Goal: Entertainment & Leisure: Browse casually

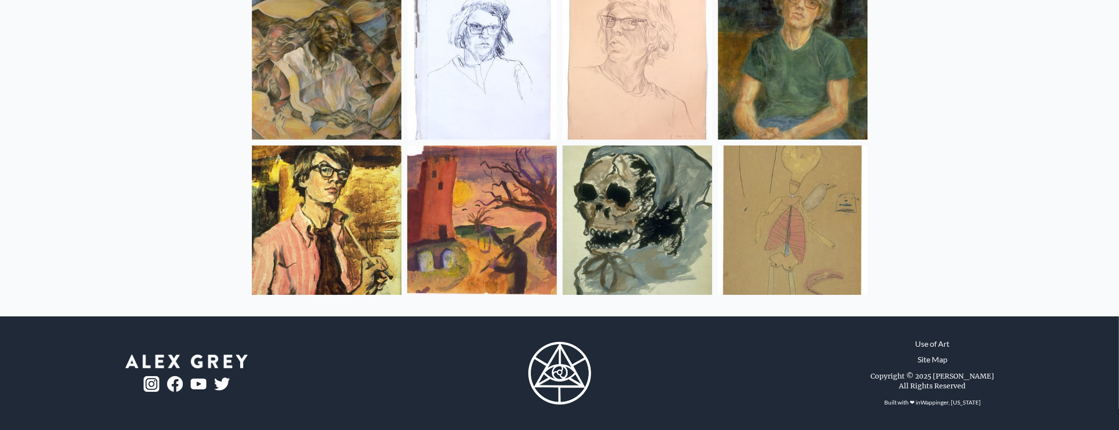
scroll to position [16371, 0]
drag, startPoint x: 651, startPoint y: 316, endPoint x: 630, endPoint y: 289, distance: 34.3
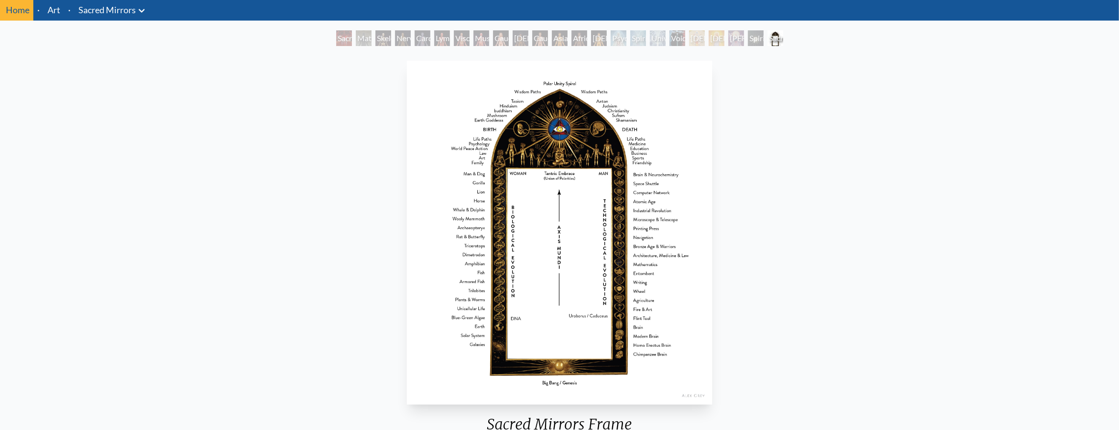
scroll to position [32, 0]
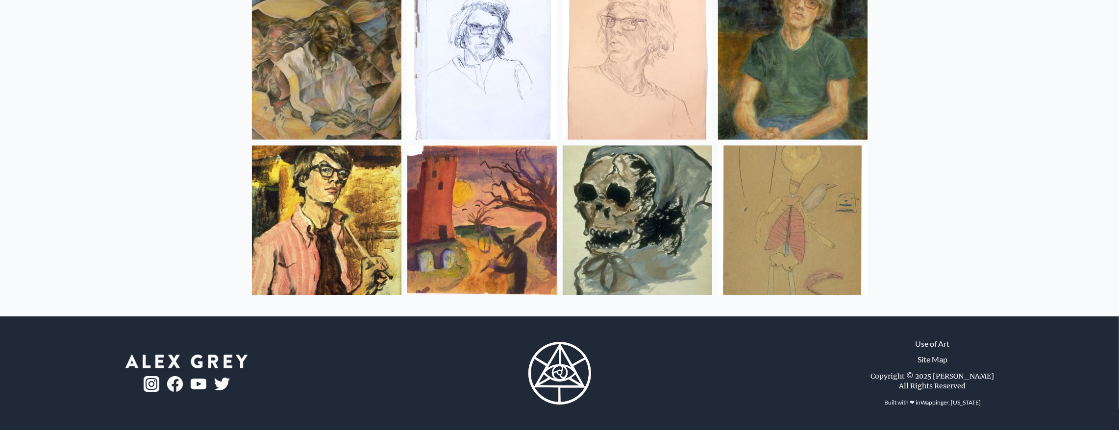
scroll to position [13760, 0]
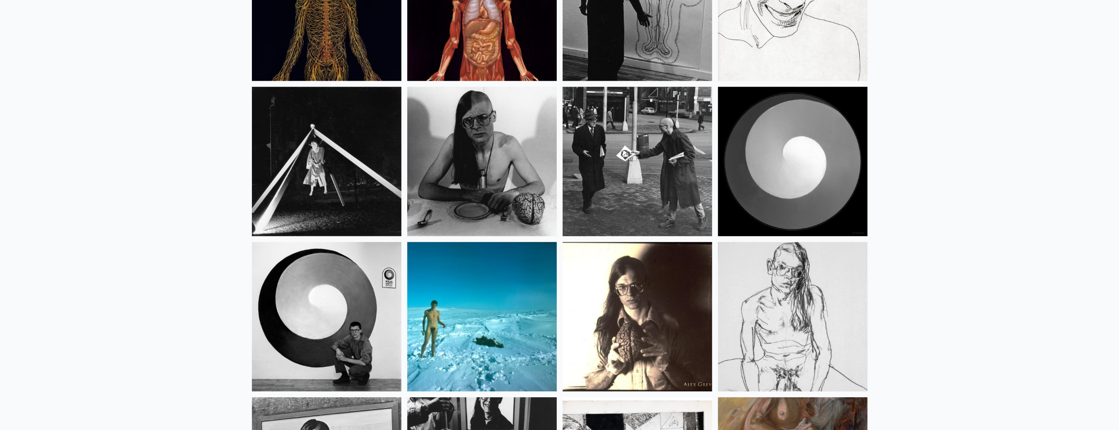
drag, startPoint x: 963, startPoint y: 226, endPoint x: 923, endPoint y: 115, distance: 118.6
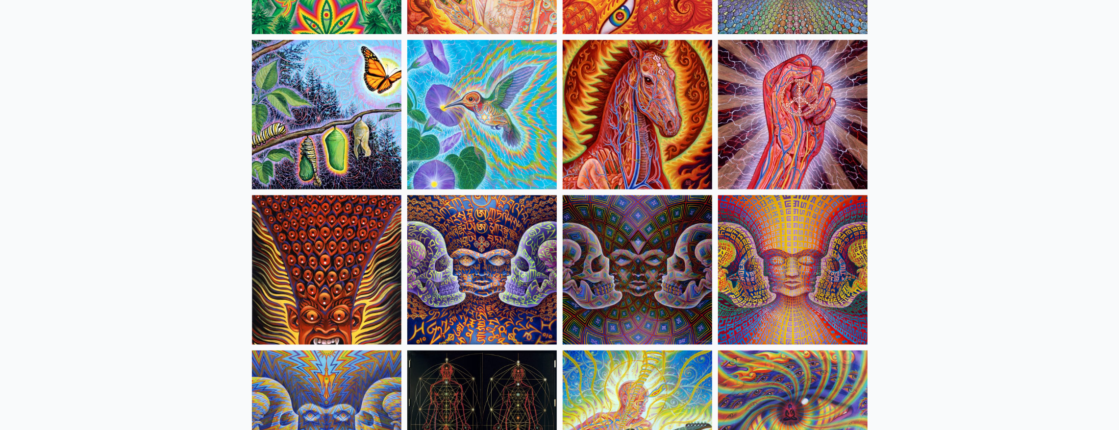
drag, startPoint x: 1017, startPoint y: 316, endPoint x: 914, endPoint y: 37, distance: 296.6
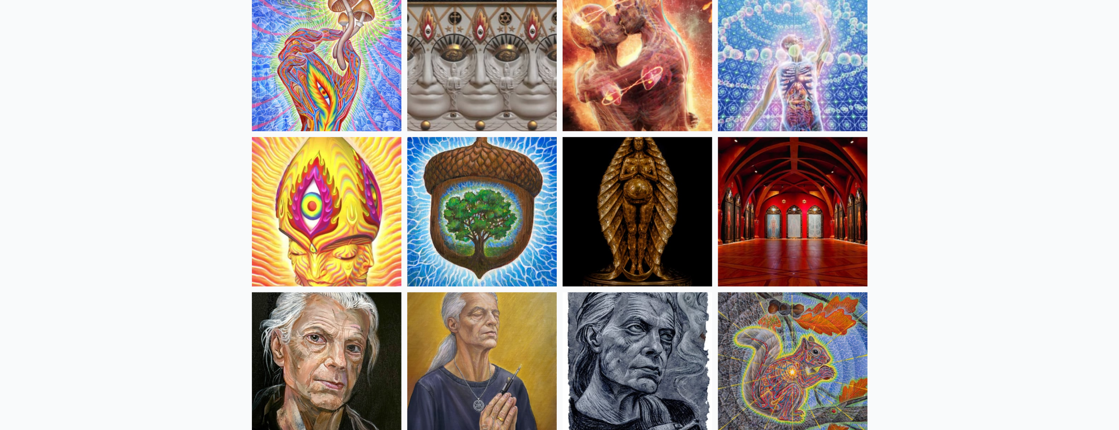
scroll to position [0, 0]
drag, startPoint x: 1006, startPoint y: 187, endPoint x: 917, endPoint y: -36, distance: 240.6
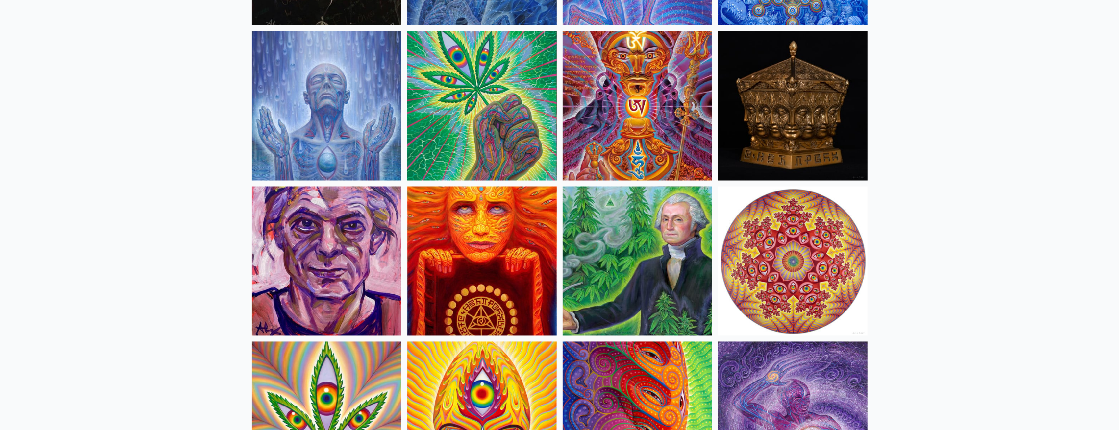
scroll to position [1502, 0]
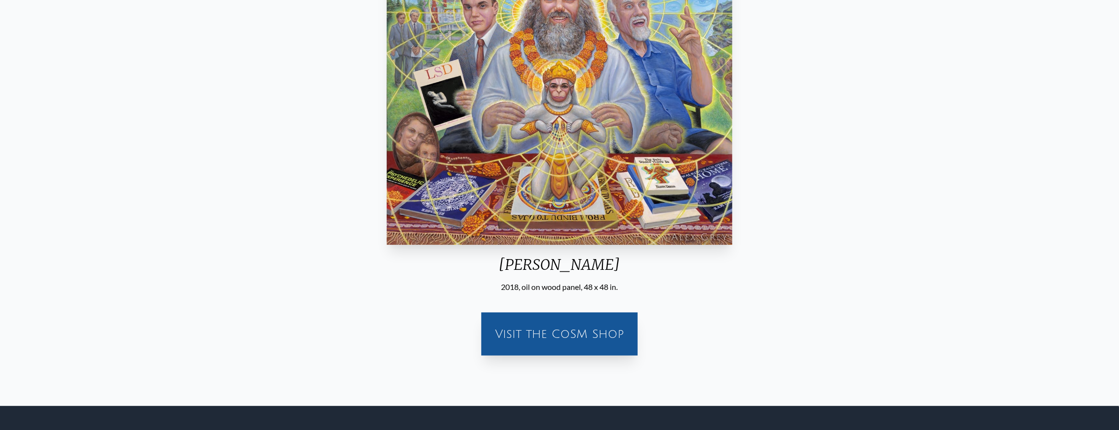
scroll to position [228, 0]
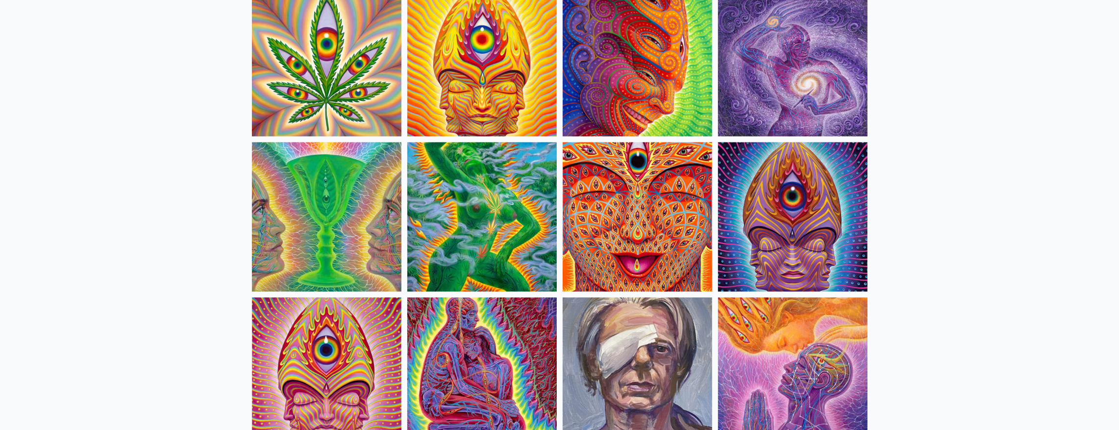
scroll to position [1927, 0]
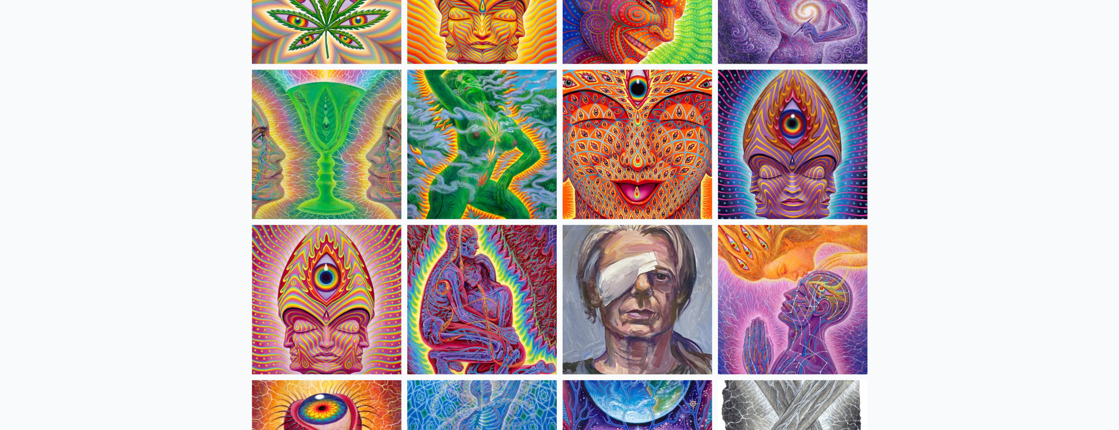
drag, startPoint x: 678, startPoint y: 225, endPoint x: 661, endPoint y: 217, distance: 19.1
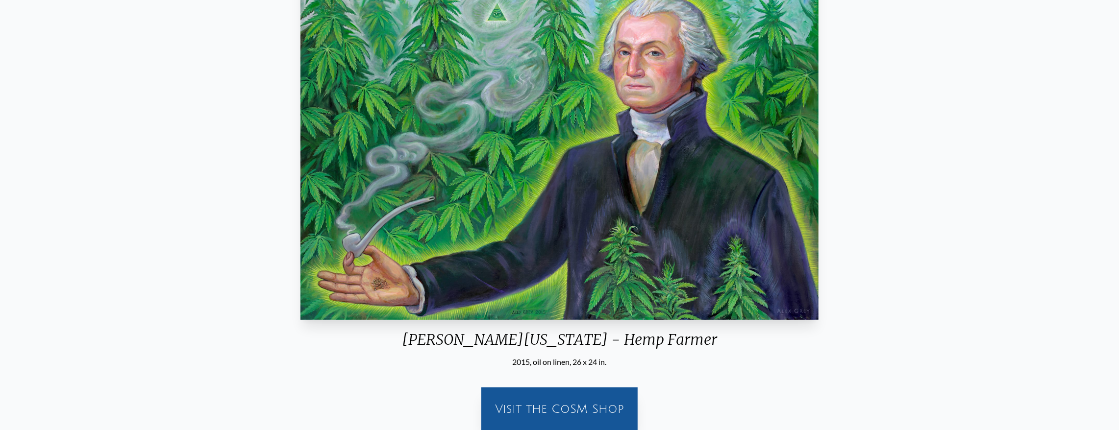
scroll to position [146, 0]
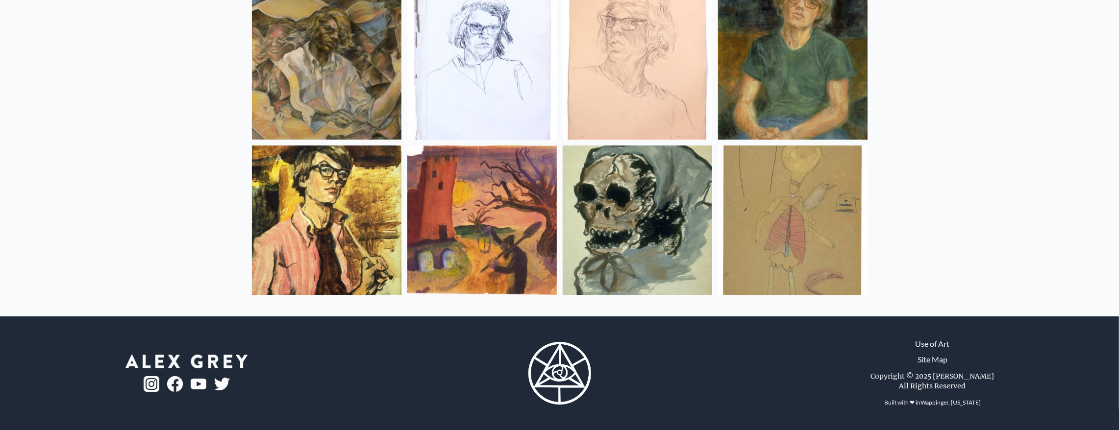
scroll to position [14851, 0]
drag, startPoint x: 1015, startPoint y: 359, endPoint x: 990, endPoint y: 365, distance: 26.1
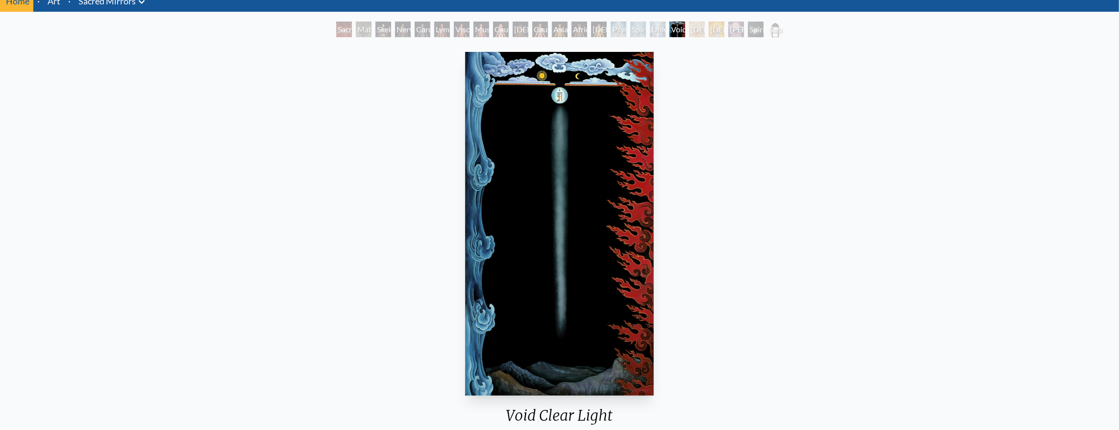
scroll to position [32, 0]
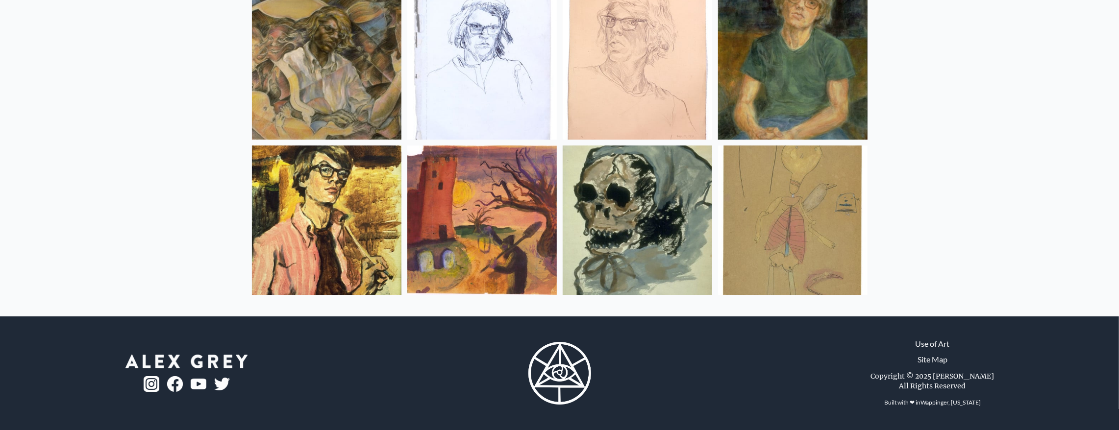
scroll to position [13642, 0]
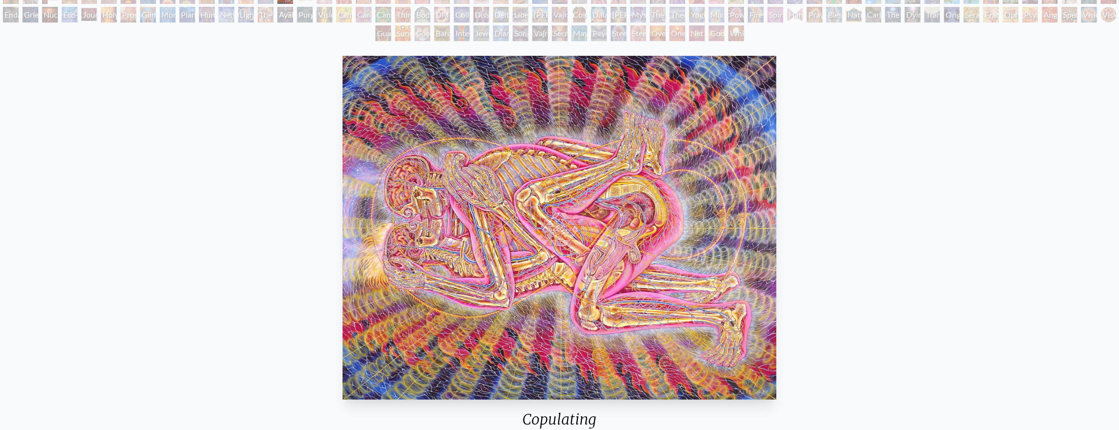
scroll to position [32, 0]
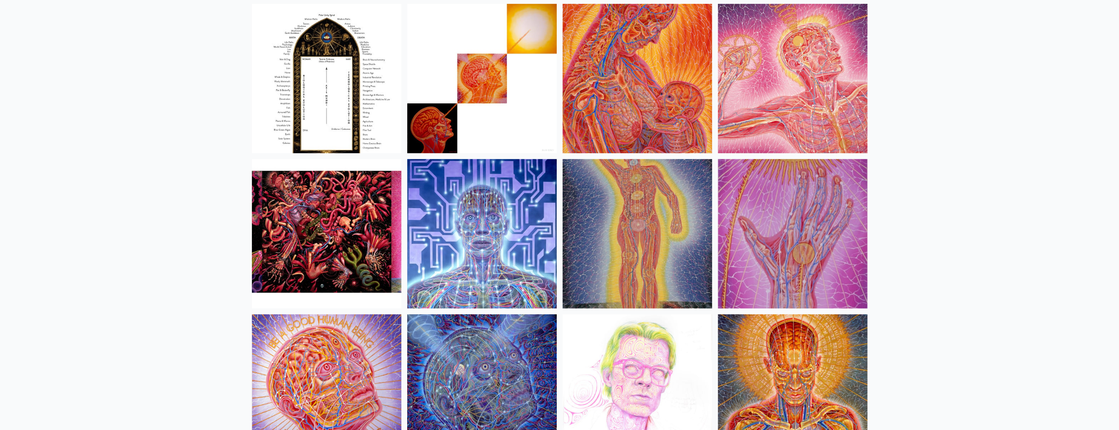
scroll to position [10539, 0]
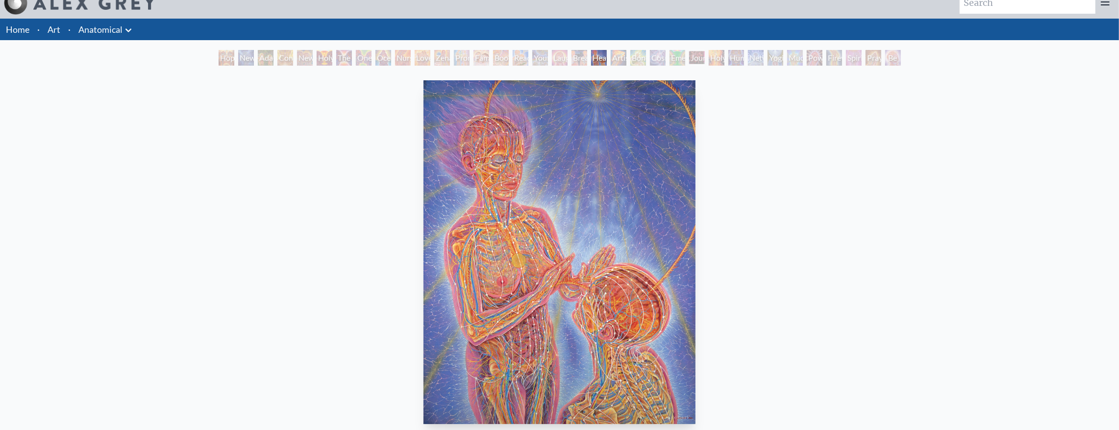
scroll to position [32, 0]
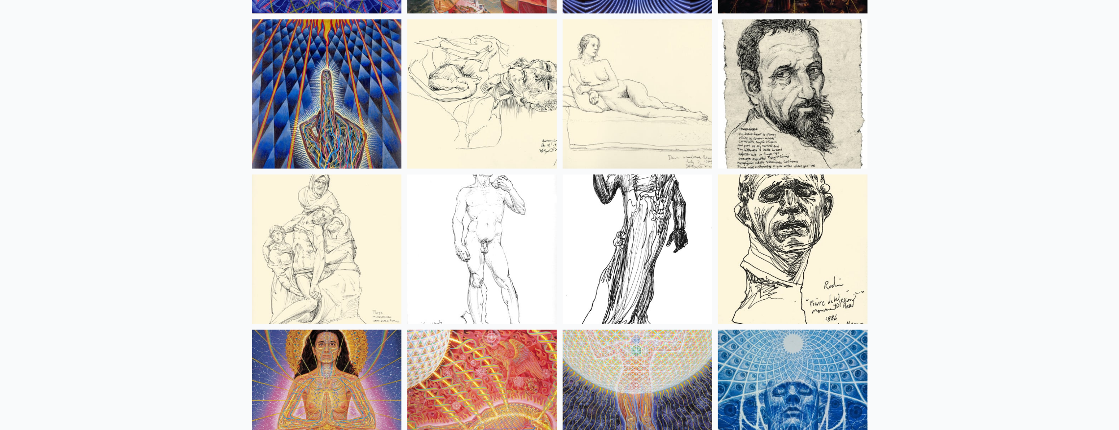
scroll to position [8775, 0]
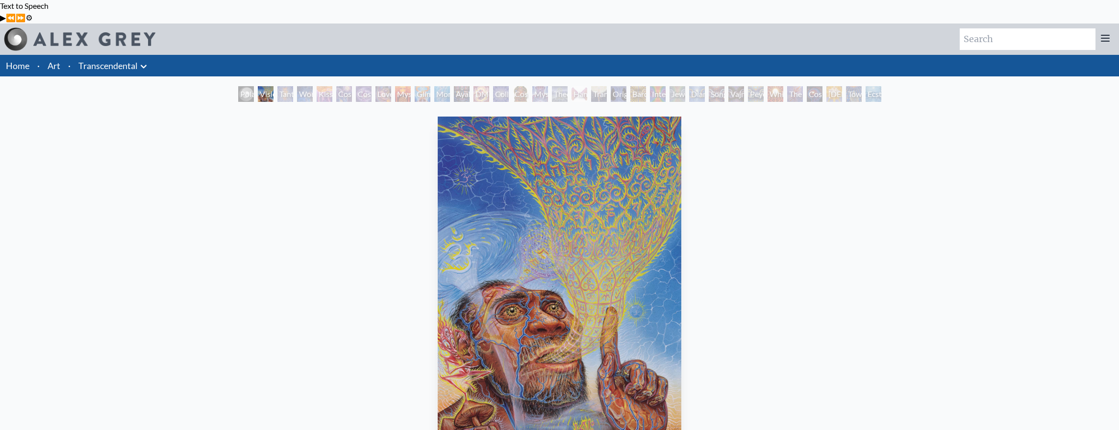
scroll to position [130, 0]
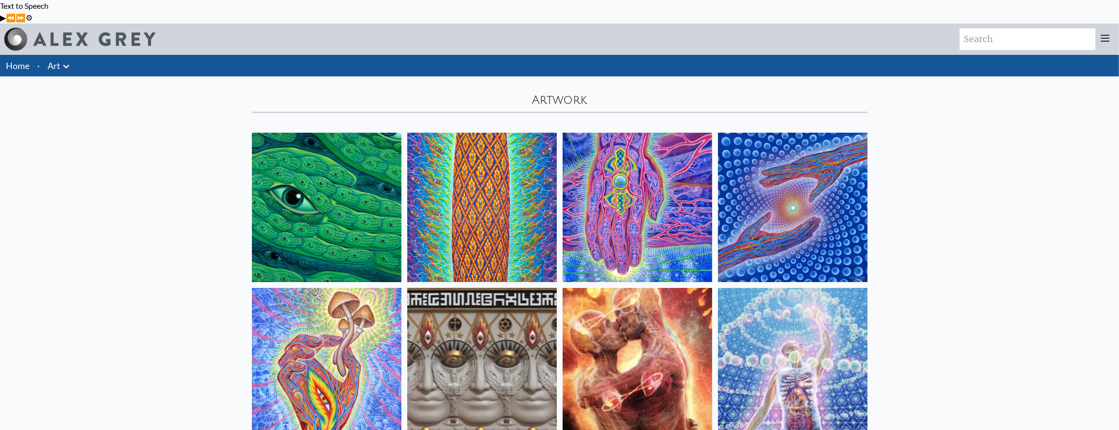
click at [60, 59] on link "Art" at bounding box center [54, 66] width 13 height 14
click at [44, 59] on li "·" at bounding box center [38, 66] width 10 height 22
click at [23, 60] on link "Home" at bounding box center [18, 65] width 24 height 11
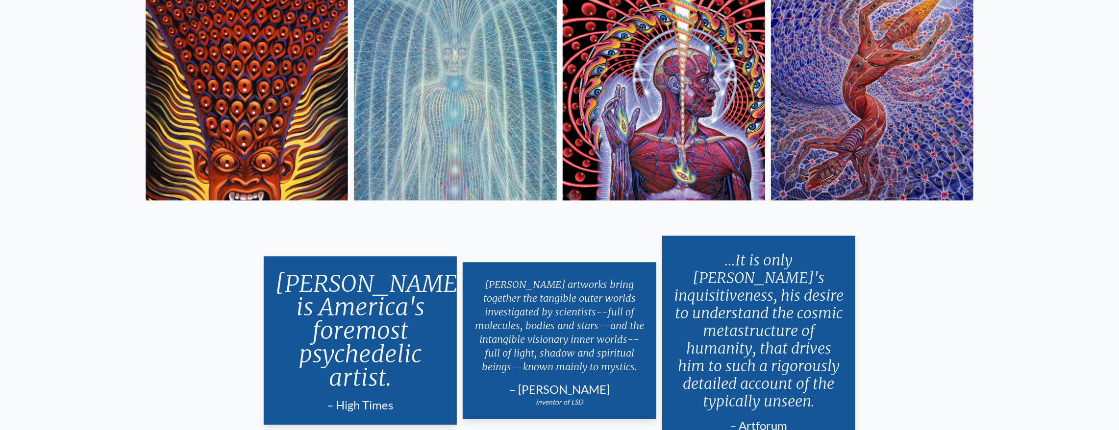
scroll to position [2123, 0]
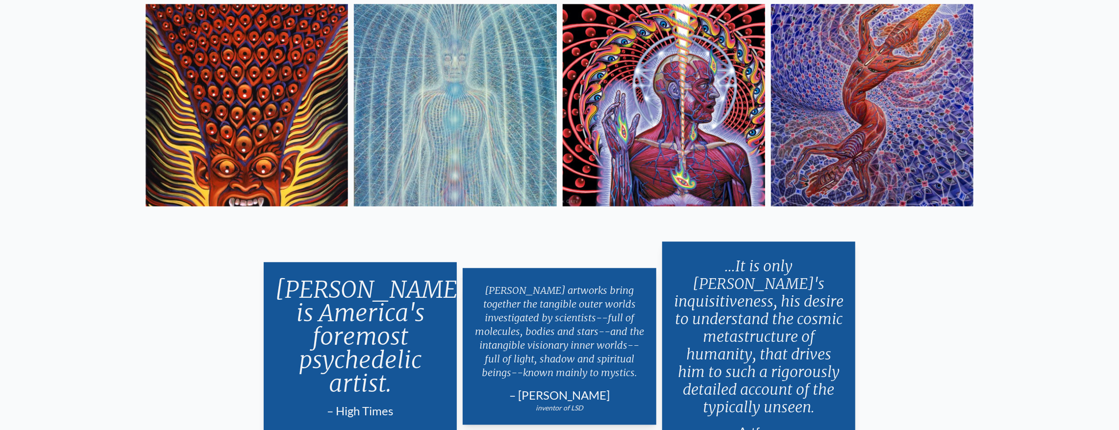
click at [685, 206] on img at bounding box center [664, 105] width 202 height 202
